Goal: Entertainment & Leisure: Browse casually

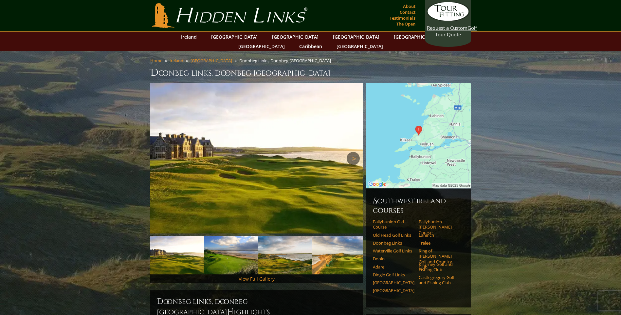
click at [352, 152] on link "Next" at bounding box center [353, 158] width 13 height 13
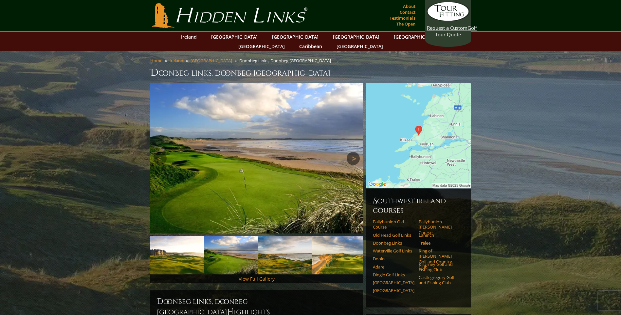
click at [353, 152] on link "Next" at bounding box center [353, 158] width 13 height 13
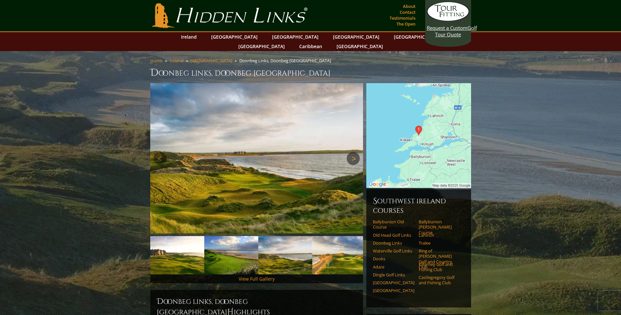
click at [353, 152] on link "Next" at bounding box center [353, 158] width 13 height 13
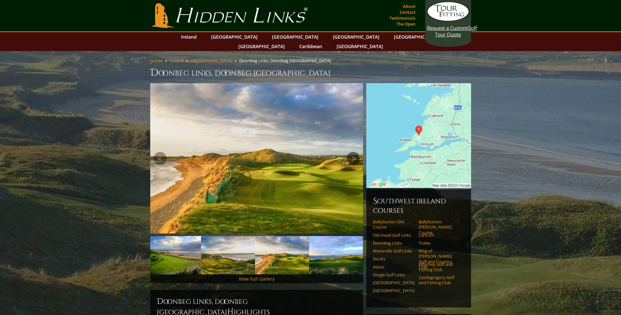
click at [353, 152] on link "Next" at bounding box center [353, 158] width 13 height 13
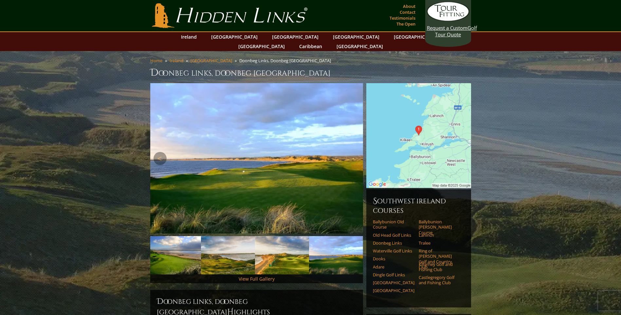
click at [353, 152] on link "Next" at bounding box center [353, 158] width 13 height 13
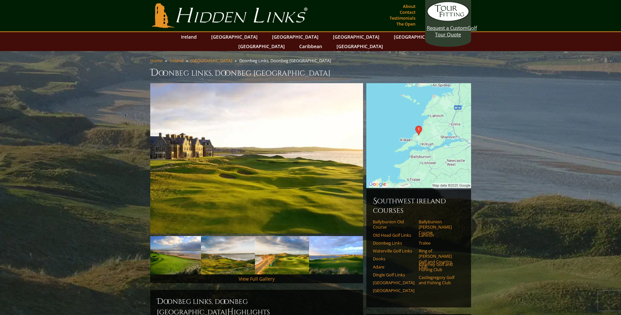
drag, startPoint x: 621, startPoint y: 104, endPoint x: 622, endPoint y: 131, distance: 26.9
click at [178, 250] on img at bounding box center [174, 255] width 54 height 38
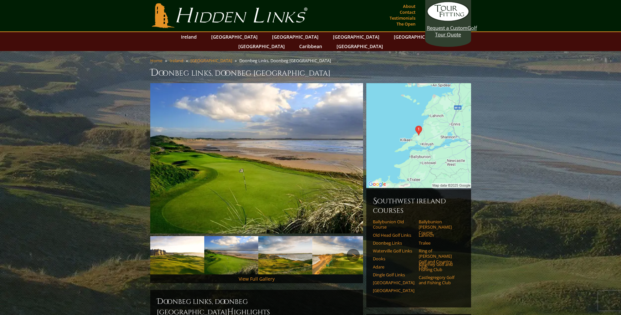
click at [356, 249] on link "Next" at bounding box center [353, 255] width 13 height 13
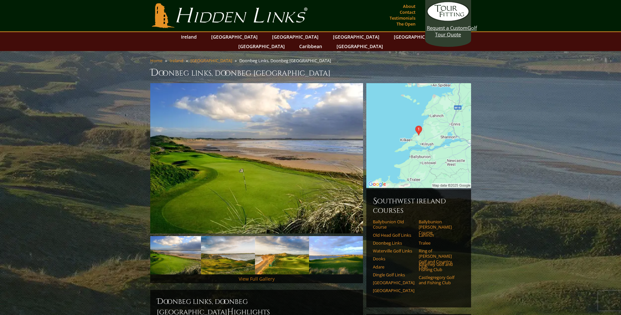
click at [262, 276] on link "View Full Gallery" at bounding box center [257, 279] width 36 height 6
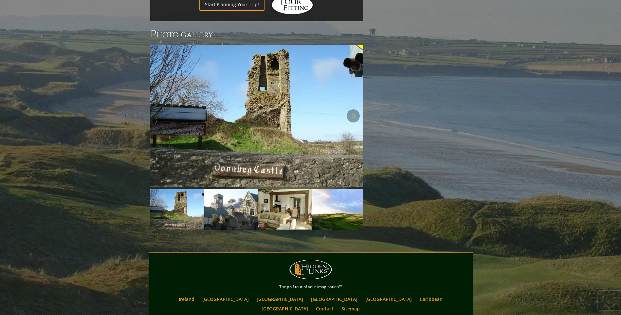
scroll to position [577, 0]
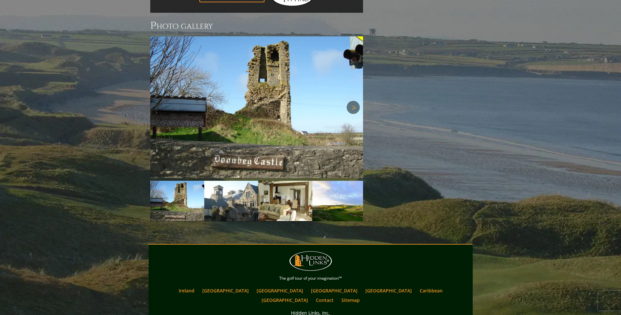
click at [356, 101] on link "Next" at bounding box center [353, 107] width 13 height 13
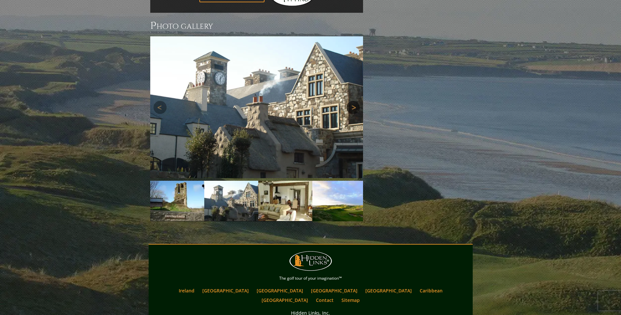
click at [355, 101] on link "Next" at bounding box center [353, 107] width 13 height 13
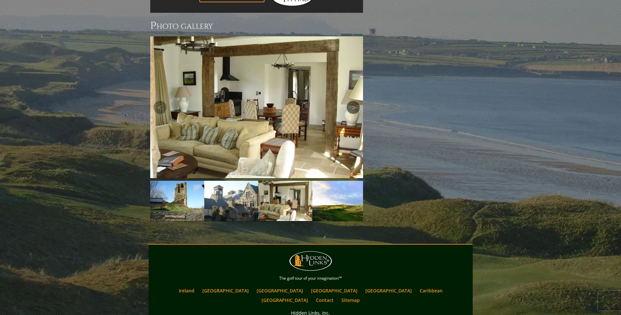
click at [355, 101] on link "Next" at bounding box center [353, 107] width 13 height 13
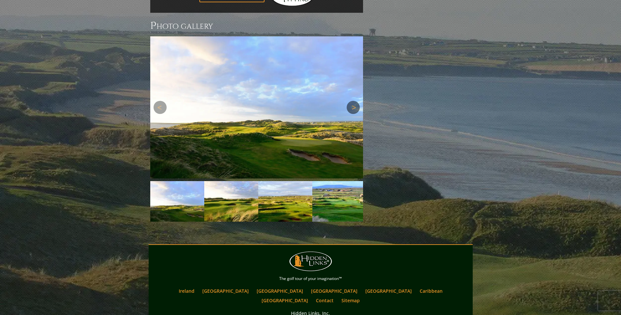
click at [355, 101] on link "Next" at bounding box center [353, 107] width 13 height 13
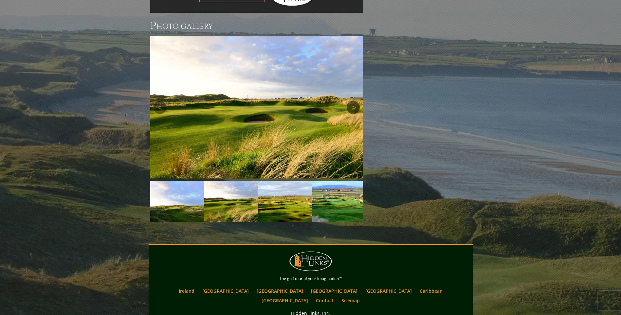
click at [355, 101] on link "Next" at bounding box center [353, 107] width 13 height 13
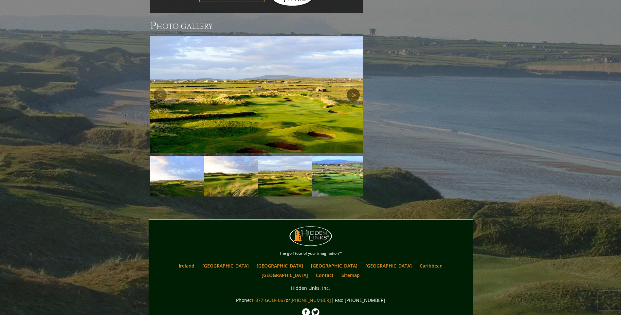
click at [355, 88] on link "Next" at bounding box center [353, 94] width 13 height 13
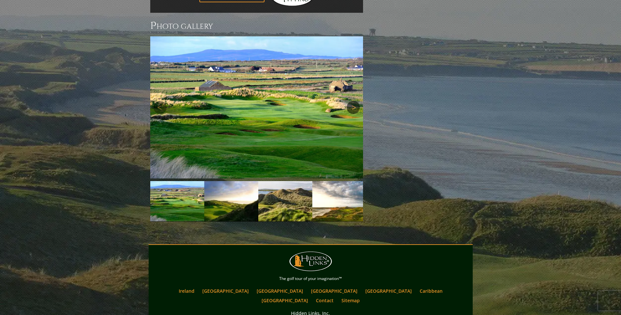
click at [355, 101] on link "Next" at bounding box center [353, 107] width 13 height 13
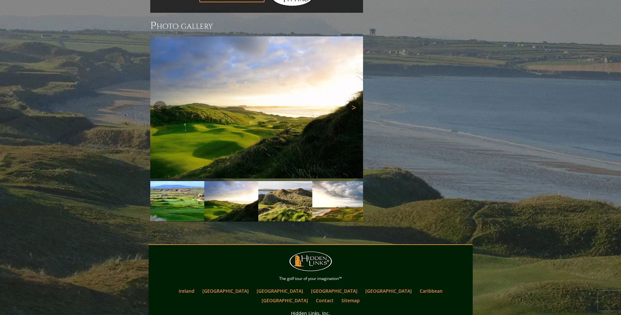
click at [355, 101] on link "Next" at bounding box center [353, 107] width 13 height 13
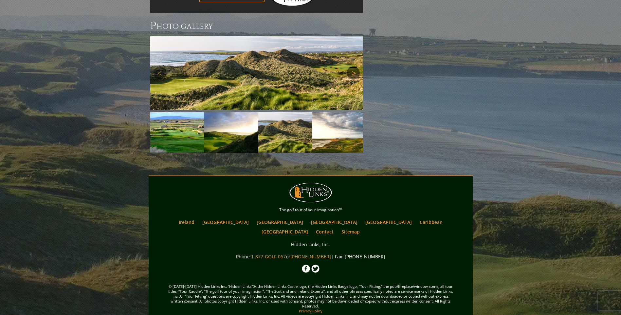
click at [355, 70] on img at bounding box center [256, 72] width 213 height 73
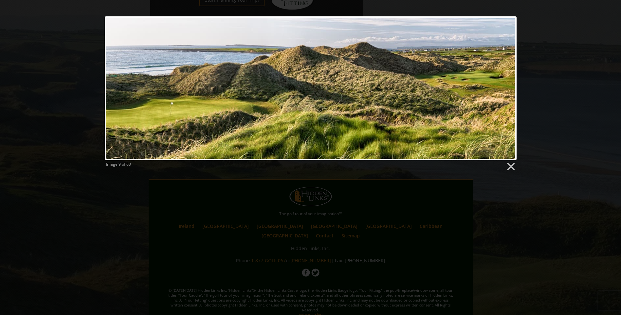
click at [504, 83] on link at bounding box center [385, 88] width 264 height 144
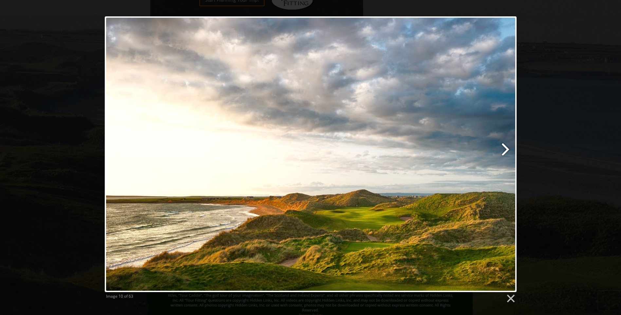
click at [508, 146] on link at bounding box center [385, 154] width 264 height 276
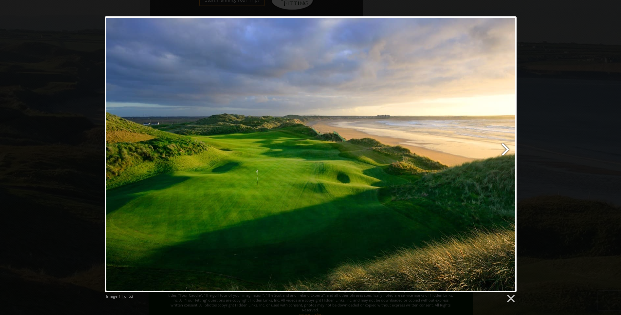
click at [505, 148] on link at bounding box center [385, 154] width 264 height 276
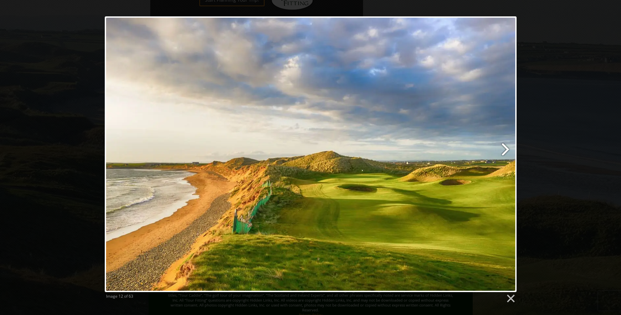
click at [505, 148] on link at bounding box center [385, 154] width 264 height 276
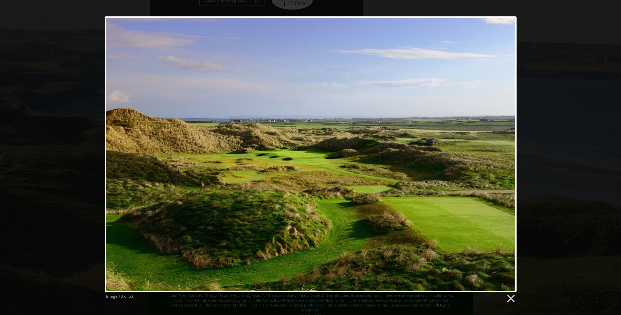
click at [505, 149] on link at bounding box center [385, 154] width 264 height 276
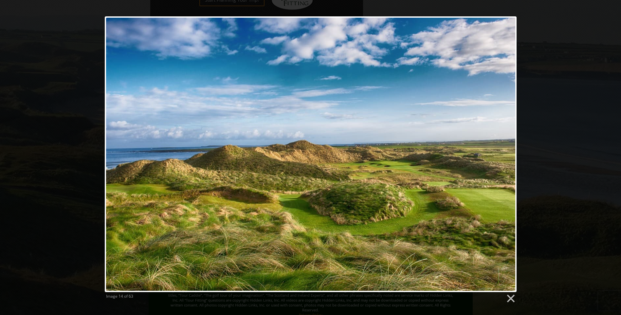
click at [505, 149] on link at bounding box center [385, 154] width 264 height 276
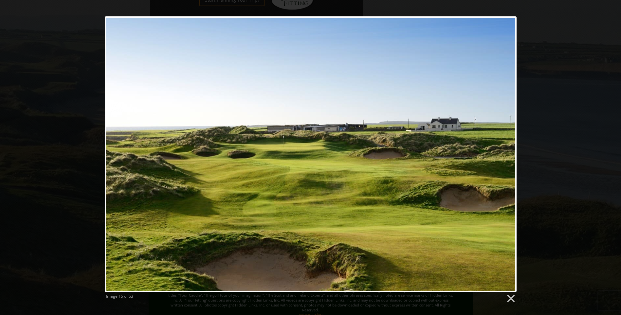
click at [505, 149] on link at bounding box center [385, 154] width 264 height 276
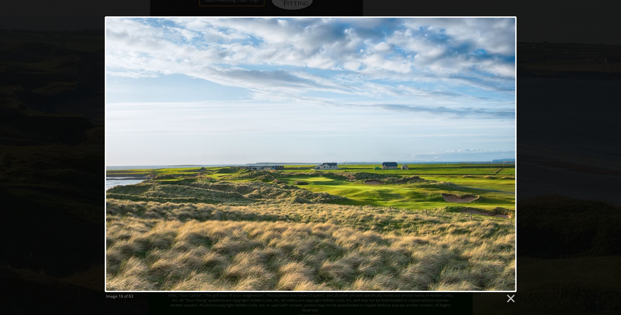
click at [505, 149] on link at bounding box center [385, 154] width 264 height 276
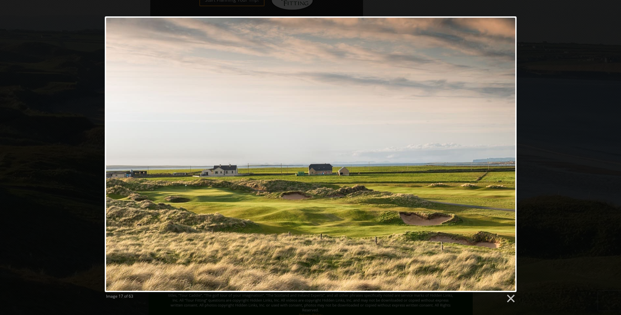
click at [505, 149] on link at bounding box center [385, 154] width 264 height 276
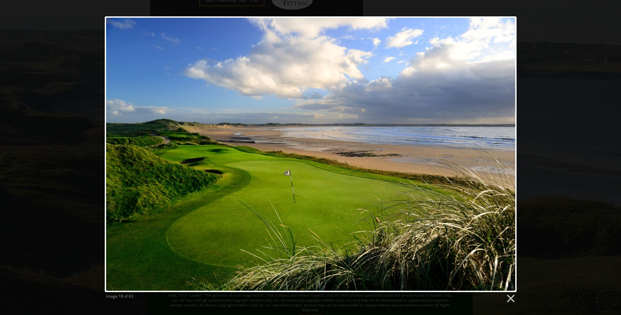
click at [505, 149] on link at bounding box center [385, 154] width 264 height 276
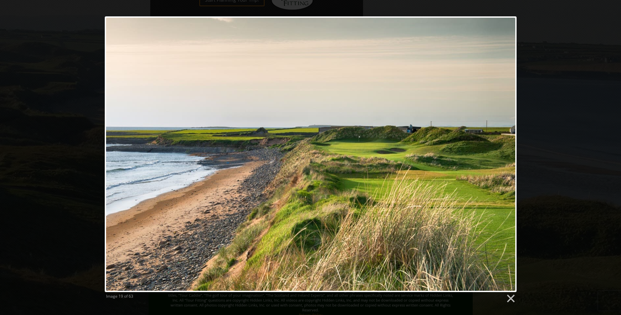
click at [505, 149] on link at bounding box center [385, 154] width 264 height 276
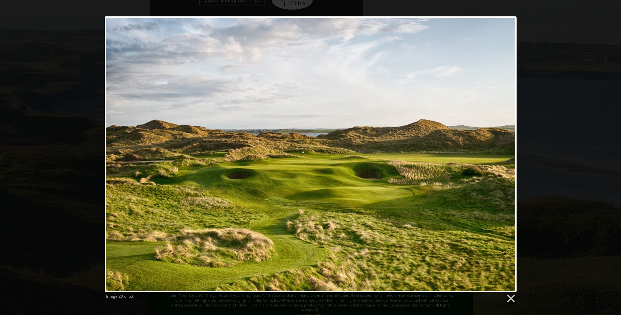
click at [505, 149] on link at bounding box center [385, 154] width 264 height 276
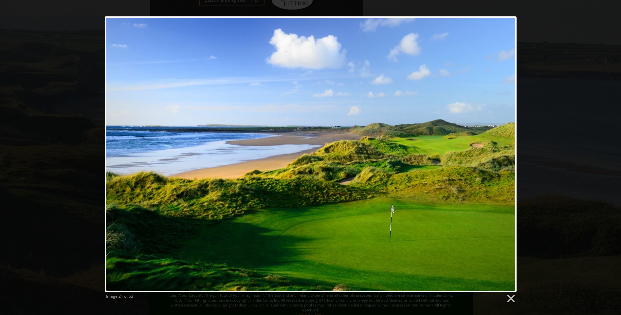
click at [505, 149] on link at bounding box center [385, 154] width 264 height 276
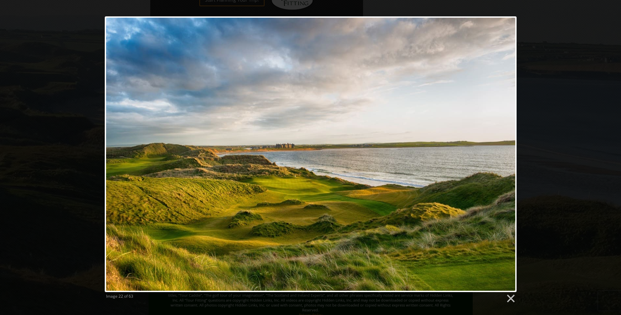
click at [505, 149] on link at bounding box center [385, 154] width 264 height 276
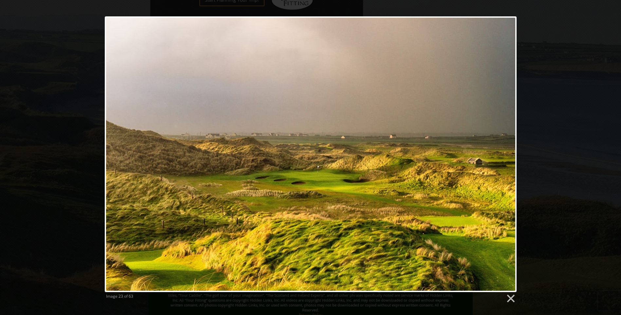
click at [505, 149] on link at bounding box center [385, 154] width 264 height 276
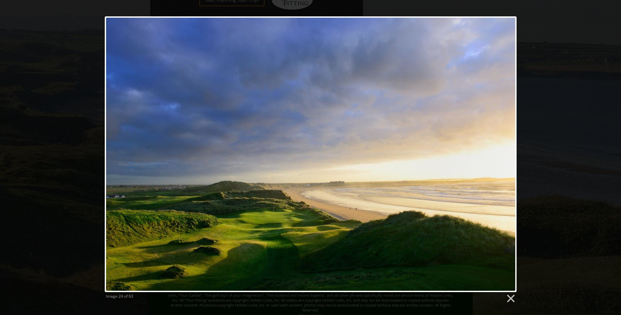
click at [505, 149] on link at bounding box center [385, 154] width 264 height 276
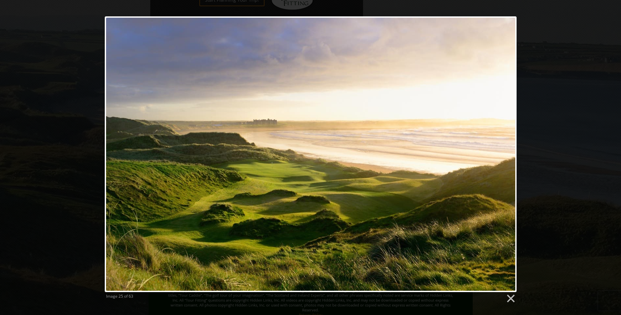
click at [505, 149] on link at bounding box center [385, 154] width 264 height 276
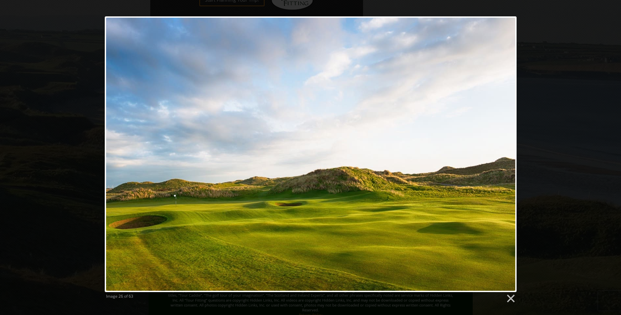
click at [505, 149] on link at bounding box center [385, 154] width 264 height 276
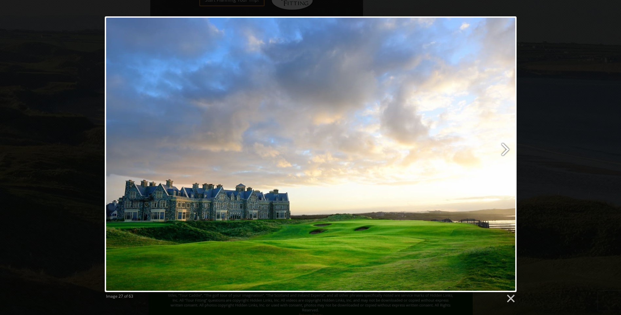
click at [507, 147] on link at bounding box center [385, 154] width 264 height 276
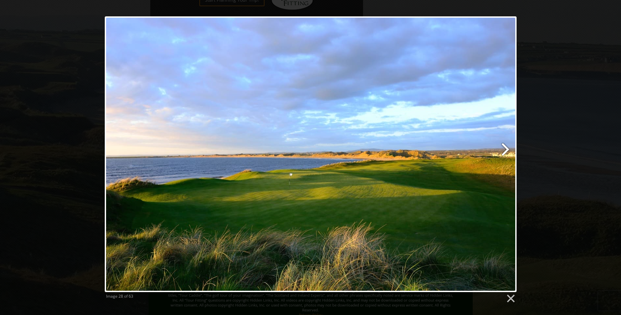
click at [507, 147] on link at bounding box center [385, 154] width 264 height 276
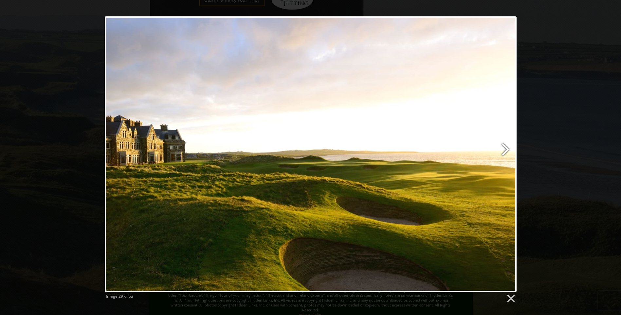
click at [507, 147] on link at bounding box center [385, 154] width 264 height 276
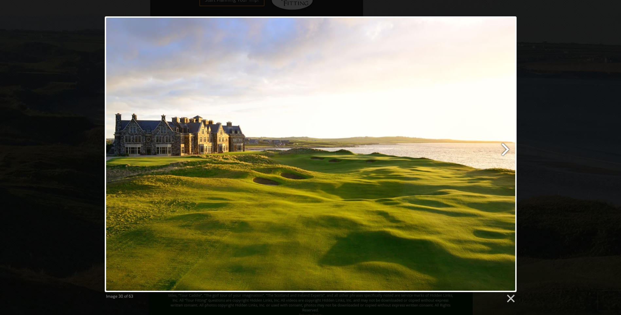
click at [507, 147] on link at bounding box center [385, 154] width 264 height 276
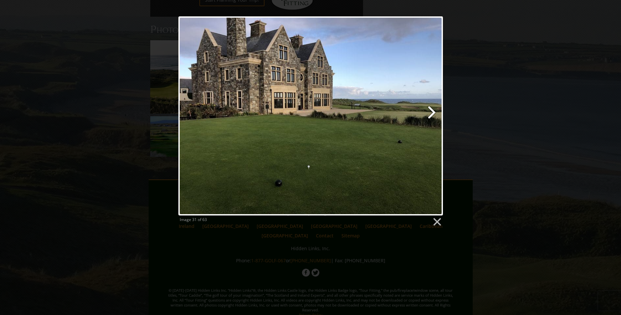
click at [432, 114] on link at bounding box center [357, 115] width 169 height 199
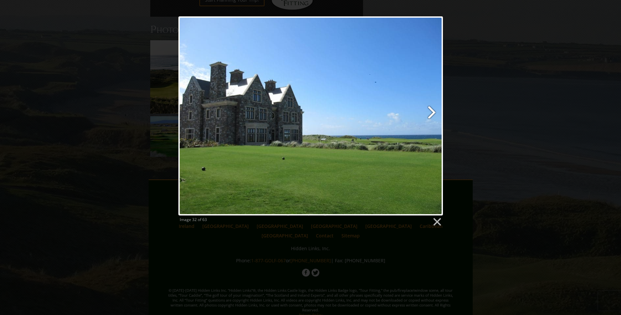
click at [432, 113] on link at bounding box center [357, 115] width 169 height 199
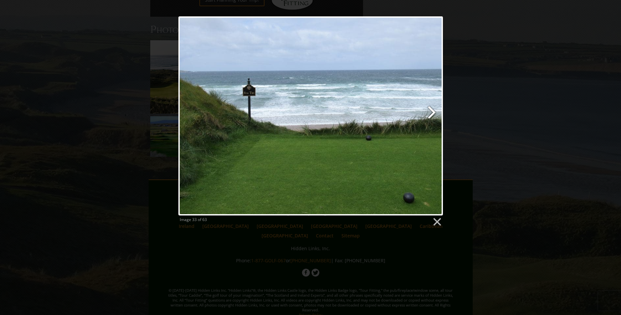
click at [432, 113] on link at bounding box center [357, 115] width 169 height 199
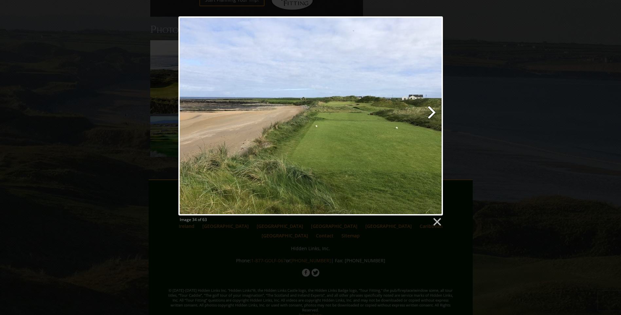
click at [432, 113] on link at bounding box center [357, 115] width 169 height 199
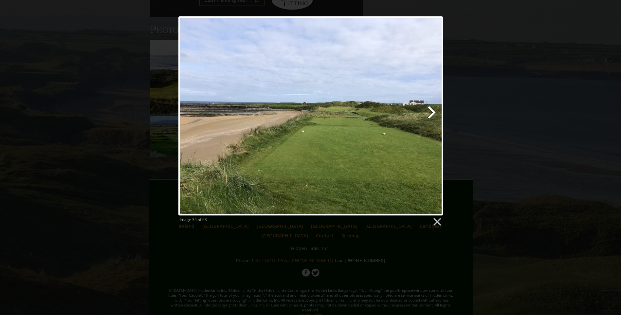
click at [432, 113] on link at bounding box center [357, 115] width 169 height 199
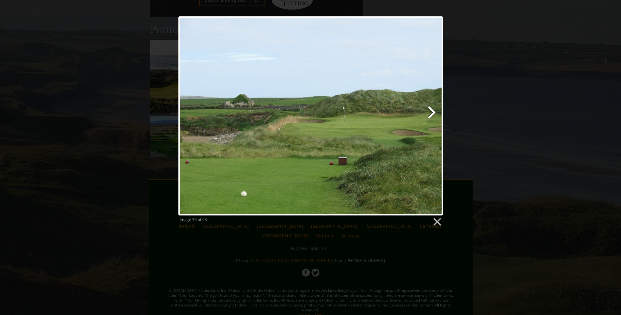
click at [432, 113] on link at bounding box center [357, 115] width 169 height 199
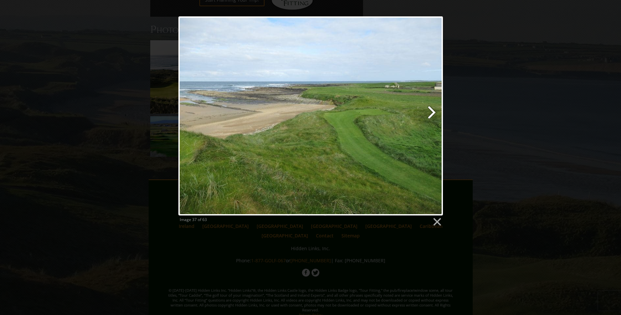
click at [432, 113] on link at bounding box center [357, 115] width 169 height 199
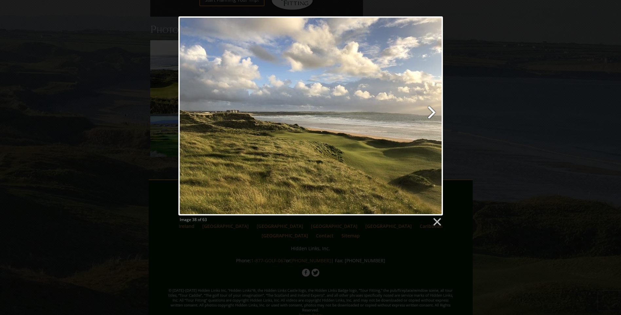
click at [432, 110] on link at bounding box center [357, 115] width 169 height 199
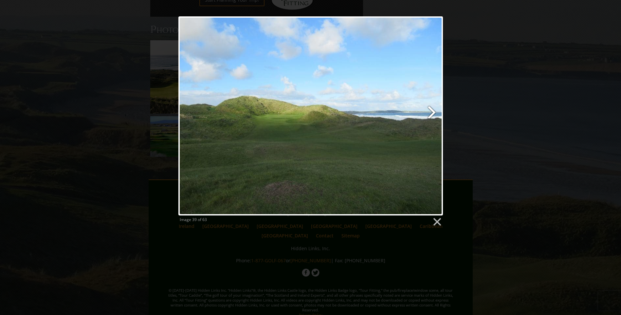
click at [432, 110] on link at bounding box center [357, 115] width 169 height 199
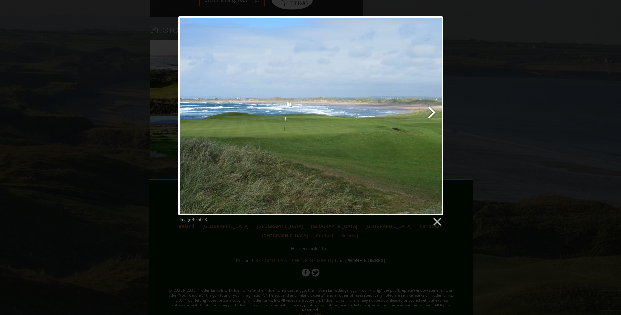
click at [432, 110] on link at bounding box center [357, 115] width 169 height 199
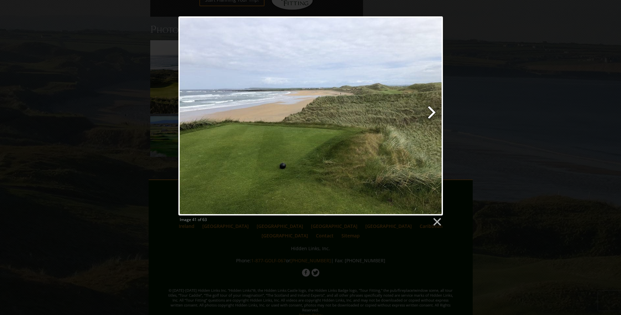
click at [432, 110] on link at bounding box center [357, 115] width 169 height 199
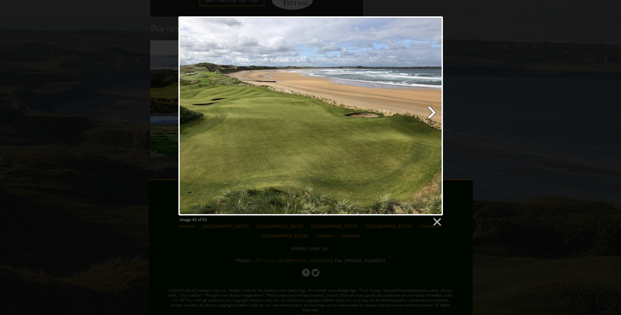
click at [432, 110] on link at bounding box center [357, 115] width 169 height 199
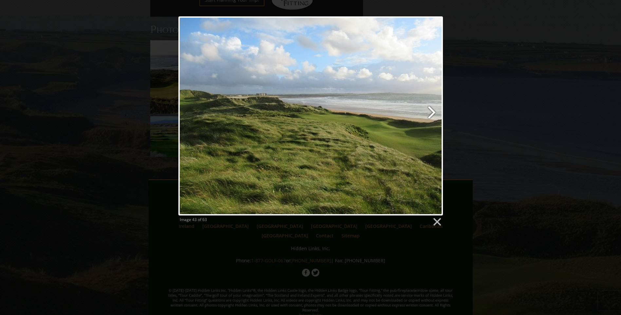
click at [432, 110] on link at bounding box center [357, 115] width 169 height 199
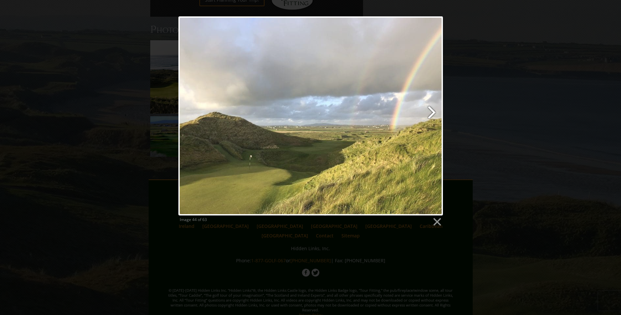
click at [432, 110] on link at bounding box center [357, 115] width 169 height 199
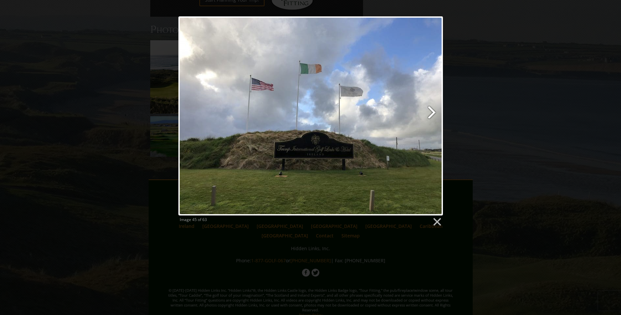
click at [432, 110] on link at bounding box center [357, 115] width 169 height 199
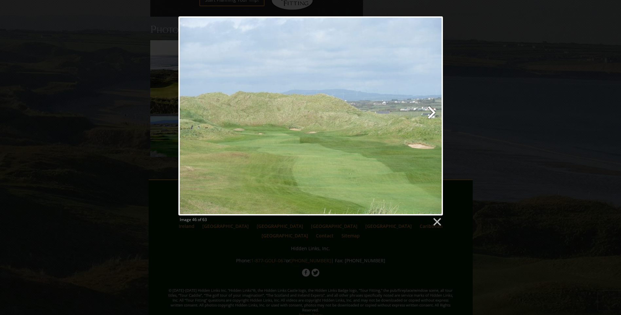
click at [432, 110] on link at bounding box center [357, 115] width 169 height 199
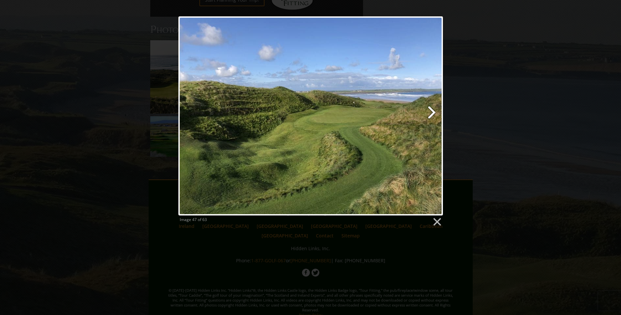
click at [432, 110] on link at bounding box center [357, 115] width 169 height 199
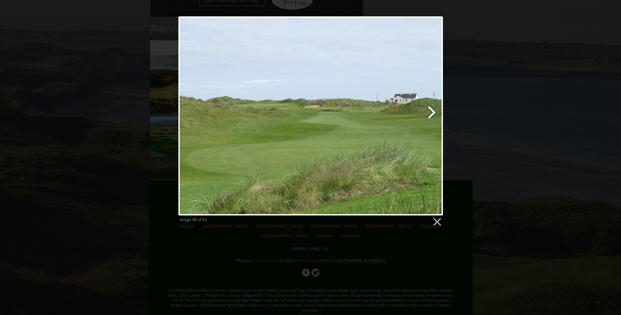
click at [432, 110] on link at bounding box center [357, 115] width 169 height 199
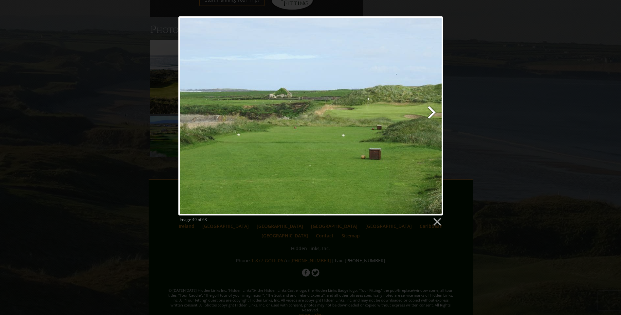
click at [432, 110] on link at bounding box center [357, 115] width 169 height 199
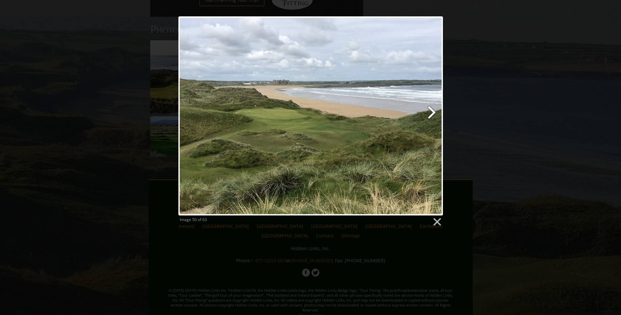
click at [432, 110] on link at bounding box center [357, 115] width 169 height 199
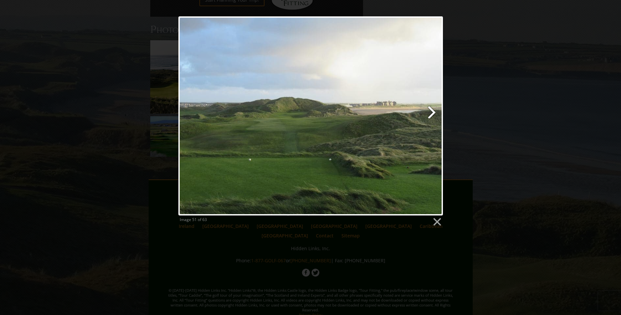
click at [432, 110] on link at bounding box center [357, 115] width 169 height 199
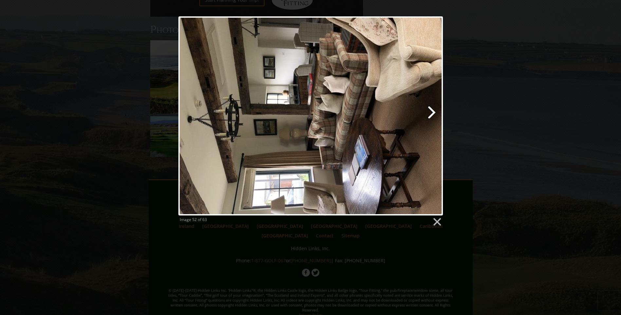
click at [432, 110] on link at bounding box center [357, 115] width 169 height 199
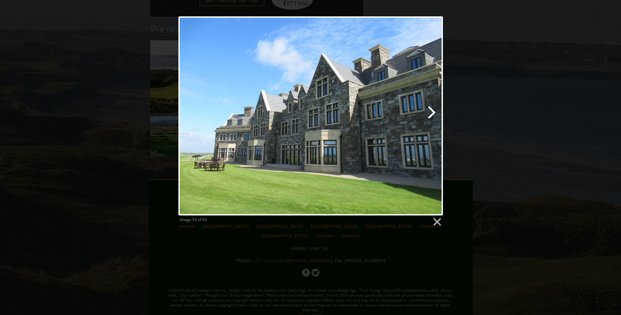
click at [432, 110] on link at bounding box center [357, 115] width 169 height 199
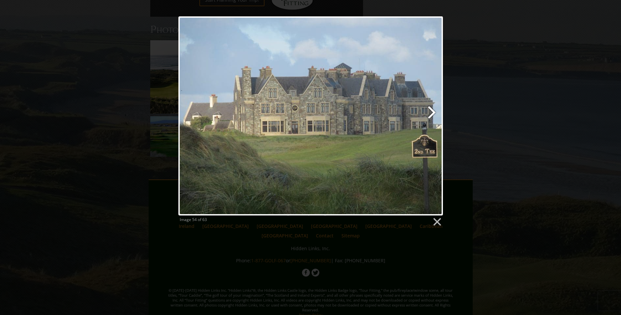
click at [432, 110] on link at bounding box center [357, 115] width 169 height 199
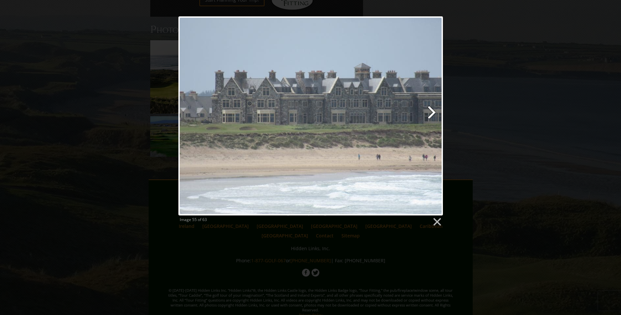
click at [432, 110] on link at bounding box center [357, 115] width 169 height 199
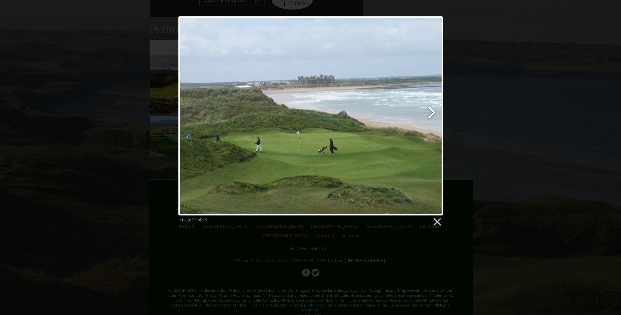
click at [432, 110] on link at bounding box center [357, 115] width 169 height 199
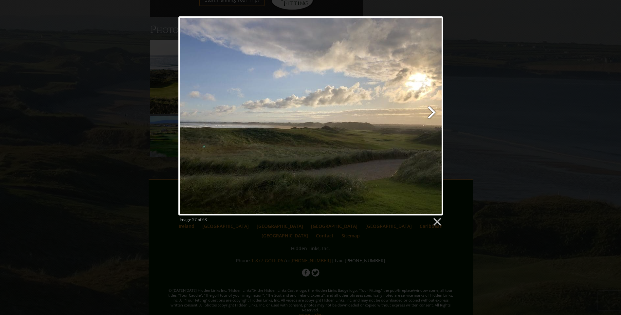
click at [432, 110] on link at bounding box center [357, 115] width 169 height 199
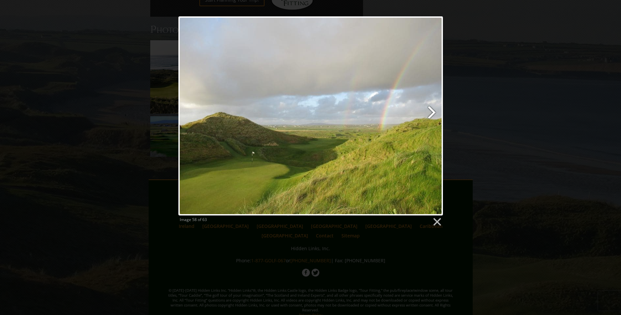
click at [432, 110] on link at bounding box center [357, 115] width 169 height 199
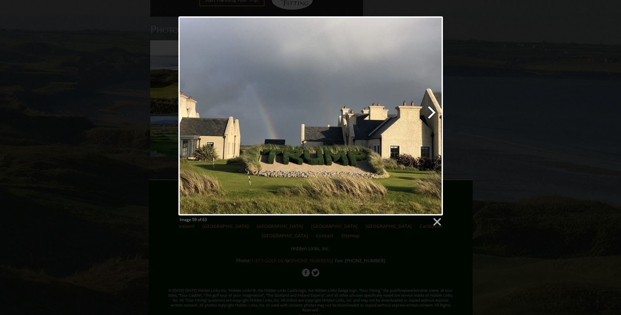
click at [432, 110] on link at bounding box center [357, 115] width 169 height 199
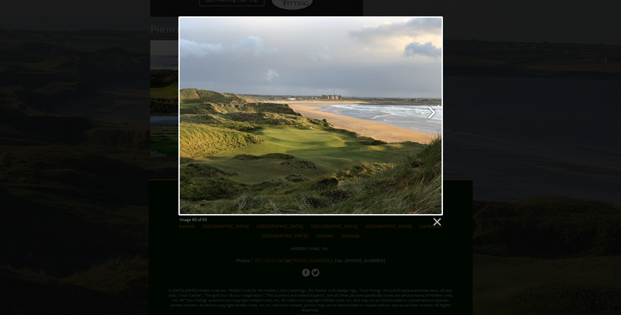
click at [432, 110] on link at bounding box center [357, 115] width 169 height 199
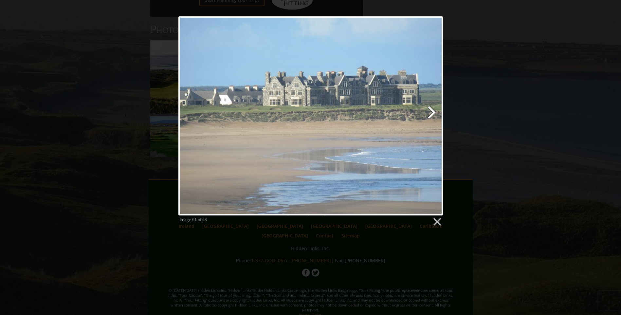
click at [432, 110] on link at bounding box center [357, 115] width 169 height 199
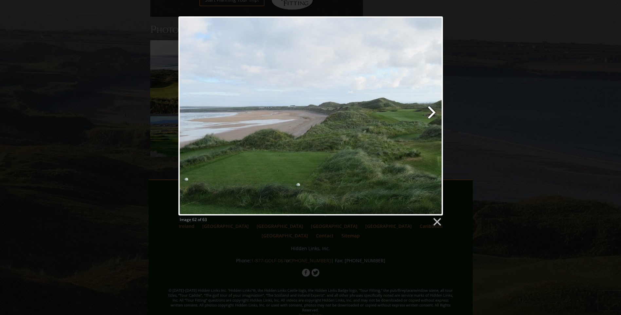
click at [432, 110] on link at bounding box center [357, 115] width 169 height 199
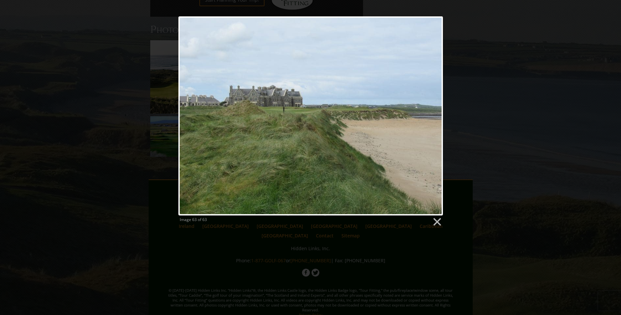
click at [432, 110] on div at bounding box center [310, 115] width 265 height 199
click at [438, 222] on link at bounding box center [437, 222] width 10 height 10
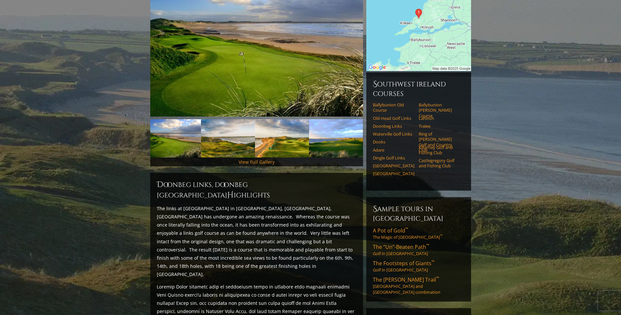
scroll to position [0, 0]
